Goal: Navigation & Orientation: Find specific page/section

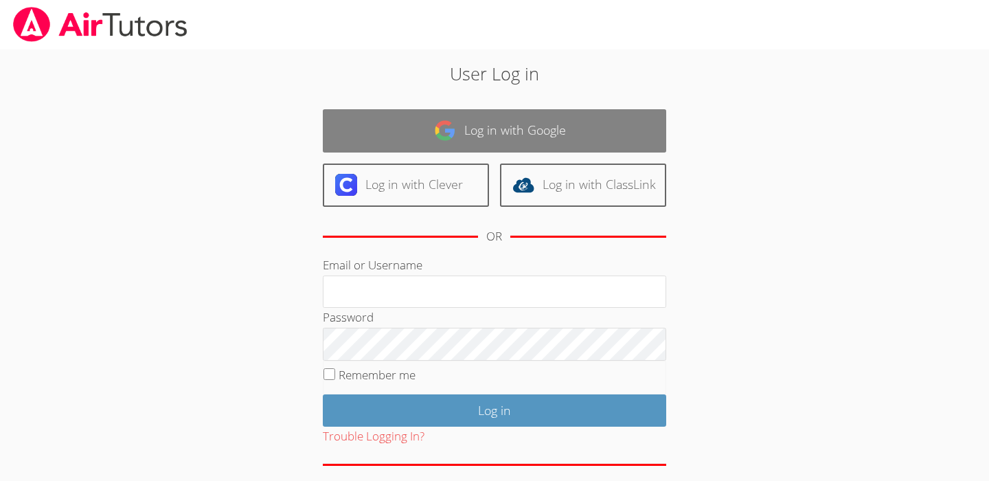
click at [490, 129] on link "Log in with Google" at bounding box center [494, 130] width 343 height 43
